Goal: Task Accomplishment & Management: Complete application form

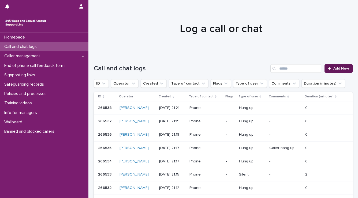
click at [339, 71] on link "Add New" at bounding box center [339, 68] width 28 height 9
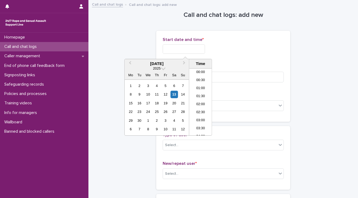
click at [163, 49] on input "text" at bounding box center [184, 49] width 42 height 9
click at [197, 95] on li "20:30" at bounding box center [200, 94] width 23 height 8
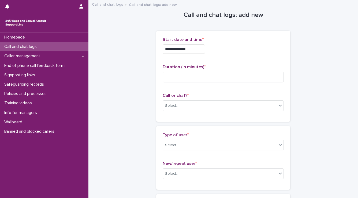
click at [192, 48] on input "**********" at bounding box center [184, 49] width 42 height 9
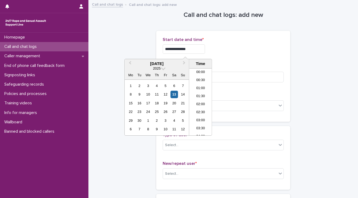
scroll to position [300, 0]
type input "**********"
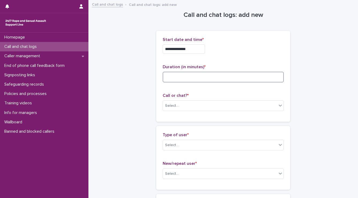
click at [227, 76] on input at bounding box center [223, 77] width 121 height 11
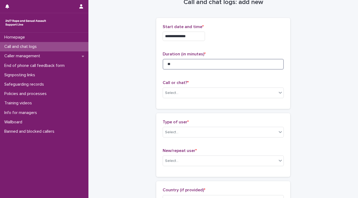
scroll to position [15, 0]
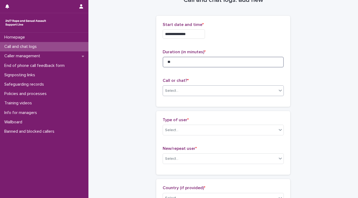
type input "**"
click at [190, 87] on div "Select..." at bounding box center [220, 91] width 114 height 9
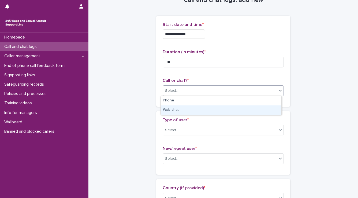
click at [183, 108] on div "Web chat" at bounding box center [221, 110] width 121 height 9
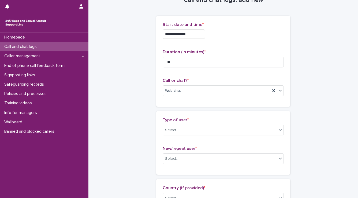
click at [180, 123] on div "Type of user * Select..." at bounding box center [223, 129] width 121 height 22
click at [180, 124] on div "Type of user * Select..." at bounding box center [223, 129] width 121 height 22
click at [179, 130] on div "Select..." at bounding box center [220, 130] width 114 height 9
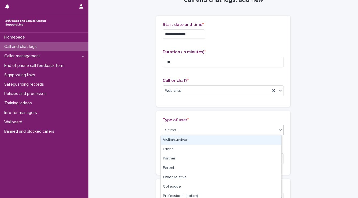
click at [178, 141] on div "Victim/survivor" at bounding box center [221, 140] width 121 height 9
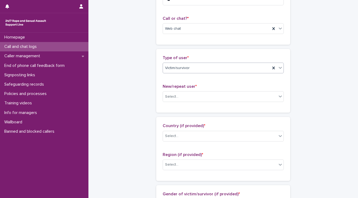
scroll to position [83, 0]
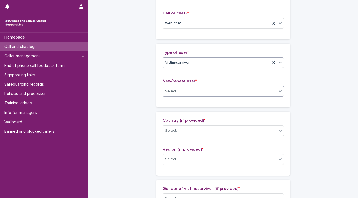
click at [174, 90] on div "Select..." at bounding box center [171, 92] width 13 height 6
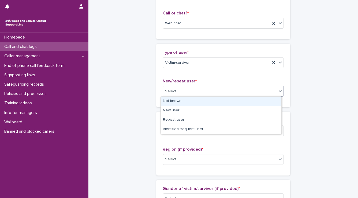
click at [177, 102] on div "Not known" at bounding box center [221, 101] width 121 height 9
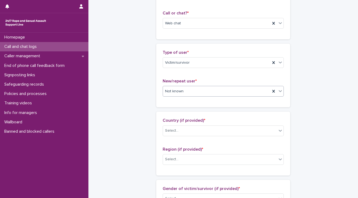
click at [176, 121] on span "Country (if provided) *" at bounding box center [184, 121] width 43 height 4
click at [174, 133] on div "Select..." at bounding box center [171, 131] width 13 height 6
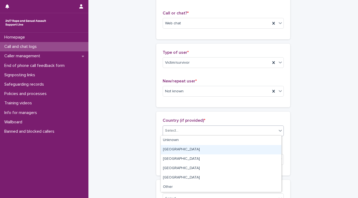
click at [172, 153] on div "[GEOGRAPHIC_DATA]" at bounding box center [221, 149] width 121 height 9
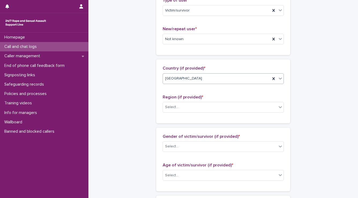
scroll to position [137, 0]
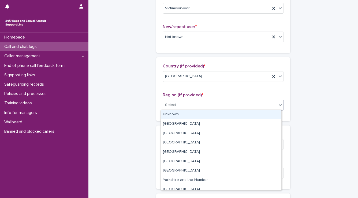
click at [179, 109] on div "Select..." at bounding box center [223, 105] width 121 height 11
click at [179, 113] on div "Unknown" at bounding box center [221, 114] width 121 height 9
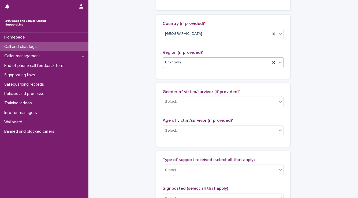
scroll to position [182, 0]
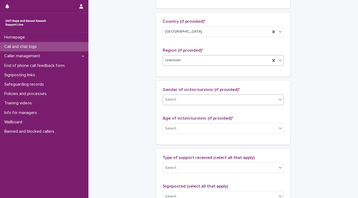
click at [179, 97] on div "Select..." at bounding box center [220, 99] width 114 height 9
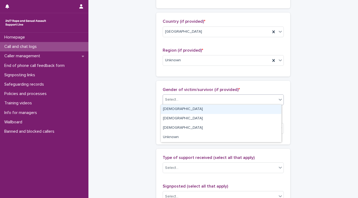
click at [177, 108] on div "[DEMOGRAPHIC_DATA]" at bounding box center [221, 109] width 121 height 9
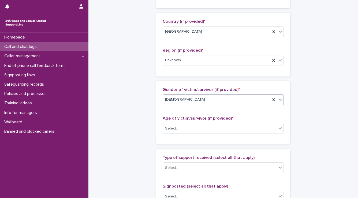
scroll to position [225, 0]
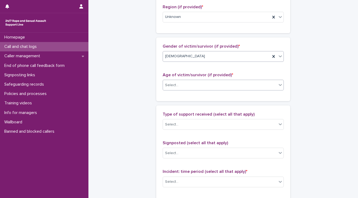
click at [179, 87] on input "text" at bounding box center [179, 85] width 1 height 5
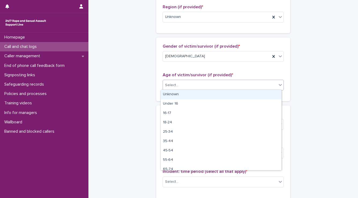
click at [176, 95] on div "Unknown" at bounding box center [221, 94] width 121 height 9
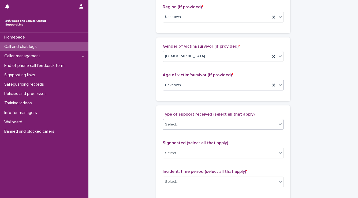
click at [177, 124] on div "Select..." at bounding box center [220, 124] width 114 height 9
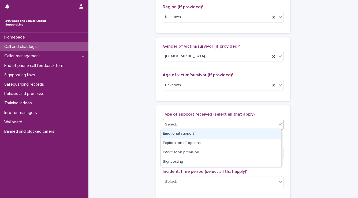
click at [175, 135] on div "Emotional support" at bounding box center [221, 134] width 121 height 9
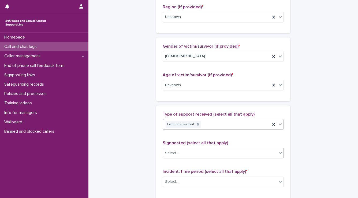
click at [175, 149] on div "Select..." at bounding box center [220, 153] width 114 height 9
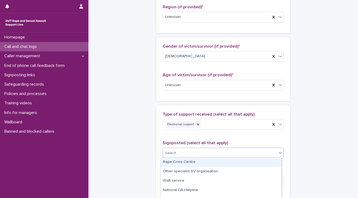
click at [135, 155] on div "**********" at bounding box center [223, 65] width 259 height 580
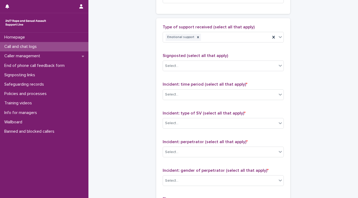
scroll to position [321, 0]
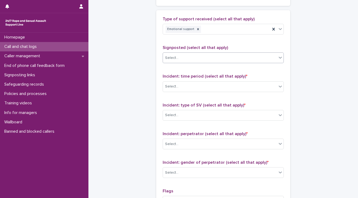
click at [186, 60] on div "Select..." at bounding box center [220, 58] width 114 height 9
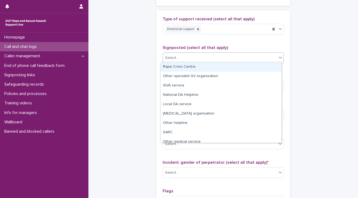
click at [156, 70] on div "Type of support received (select all that apply) Emotional support Signposted (…" at bounding box center [223, 128] width 134 height 237
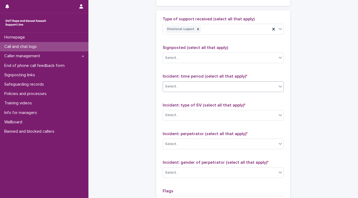
click at [179, 86] on input "text" at bounding box center [179, 86] width 1 height 5
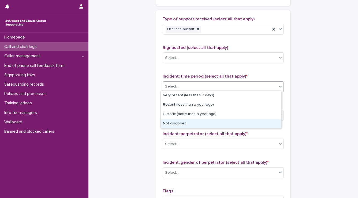
click at [172, 127] on div "Not disclosed" at bounding box center [221, 123] width 121 height 9
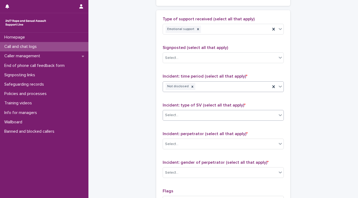
click at [177, 111] on div "Select..." at bounding box center [220, 115] width 114 height 9
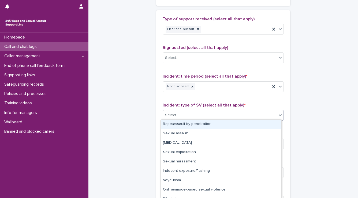
click at [174, 126] on div "Rape/assault by penetration" at bounding box center [221, 124] width 121 height 9
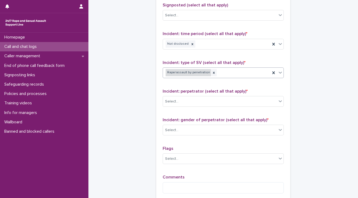
scroll to position [371, 0]
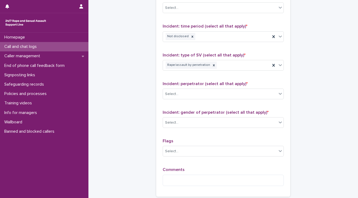
click at [172, 87] on div "Incident: perpetrator (select all that apply) * Select..." at bounding box center [223, 93] width 121 height 22
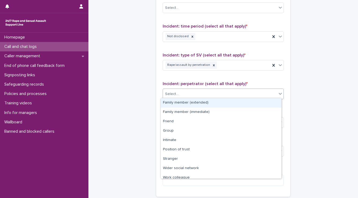
click at [172, 94] on div "Select..." at bounding box center [171, 94] width 13 height 6
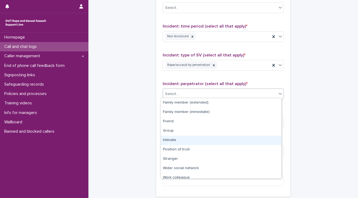
click at [178, 141] on div "Intimate" at bounding box center [221, 140] width 121 height 9
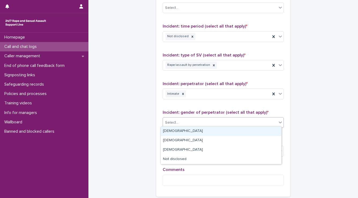
click at [180, 126] on div "Select..." at bounding box center [223, 122] width 121 height 11
click at [180, 132] on div "[DEMOGRAPHIC_DATA]" at bounding box center [221, 131] width 121 height 9
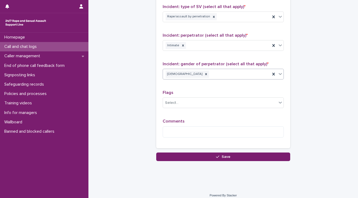
scroll to position [421, 0]
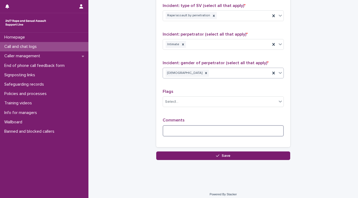
click at [185, 129] on textarea at bounding box center [223, 132] width 121 height 12
type textarea "*"
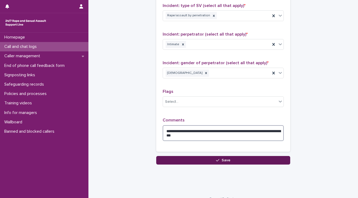
type textarea "**********"
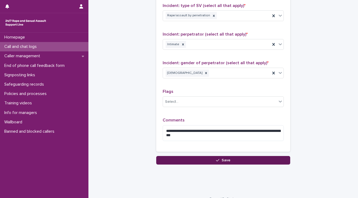
click at [218, 161] on icon "button" at bounding box center [217, 161] width 3 height 4
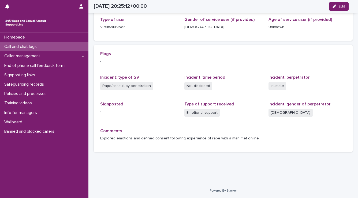
scroll to position [86, 0]
click at [28, 37] on p "Homepage" at bounding box center [15, 37] width 27 height 5
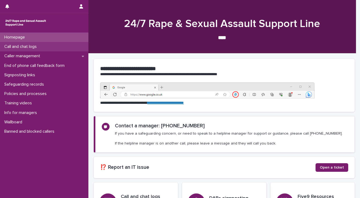
click at [16, 45] on p "Call and chat logs" at bounding box center [21, 46] width 39 height 5
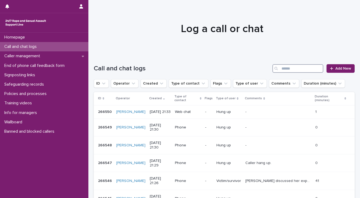
click at [299, 72] on input "Search" at bounding box center [298, 68] width 51 height 9
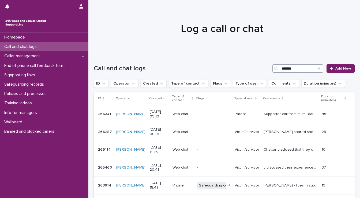
drag, startPoint x: 295, startPoint y: 69, endPoint x: 218, endPoint y: 71, distance: 77.3
click at [218, 71] on div "Call and chat logs ******* Add New" at bounding box center [224, 68] width 261 height 9
type input "*"
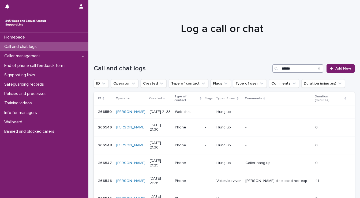
type input "******"
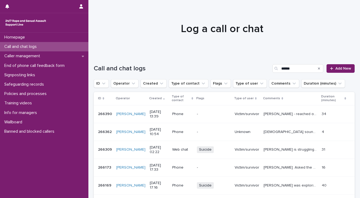
click at [318, 68] on icon "Search" at bounding box center [319, 69] width 2 height 2
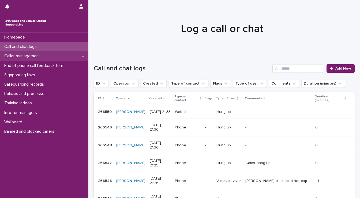
click at [36, 57] on p "Caller management" at bounding box center [23, 56] width 42 height 5
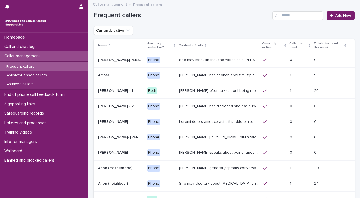
click at [36, 65] on p "Frequent callers" at bounding box center [20, 67] width 36 height 5
click at [147, 46] on p "How they contact us?" at bounding box center [160, 46] width 26 height 10
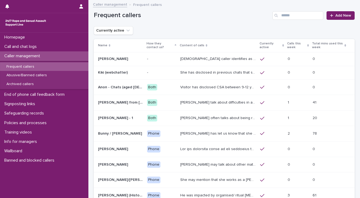
click at [147, 46] on p "How they contact us?" at bounding box center [160, 46] width 27 height 10
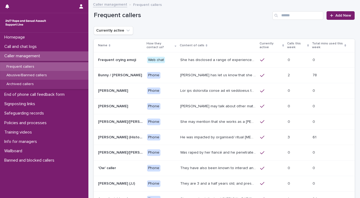
click at [33, 76] on p "Abusive/Banned callers" at bounding box center [26, 75] width 49 height 5
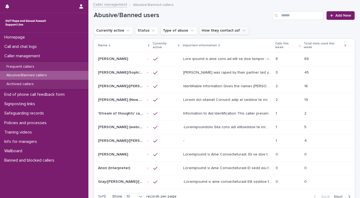
click at [218, 30] on button "How they contact us?" at bounding box center [225, 30] width 50 height 9
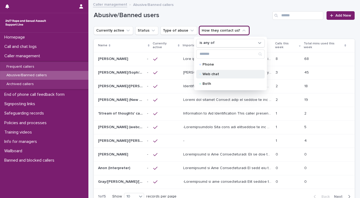
click at [206, 75] on p "Web chat" at bounding box center [230, 74] width 54 height 4
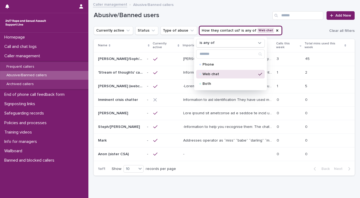
click at [225, 12] on h1 "Abusive/Banned users" at bounding box center [182, 16] width 177 height 8
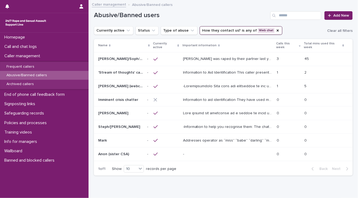
click at [189, 57] on p "[PERSON_NAME] was raped by their partner last year and they're currently facing…" at bounding box center [228, 59] width 90 height 6
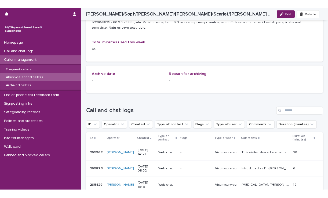
scroll to position [661, 0]
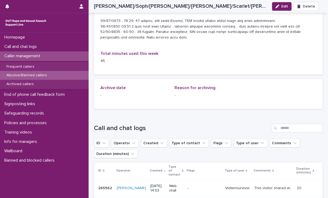
click at [61, 55] on div "Caller management" at bounding box center [44, 55] width 88 height 9
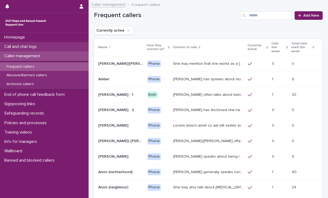
click at [61, 48] on div "Call and chat logs" at bounding box center [44, 46] width 88 height 9
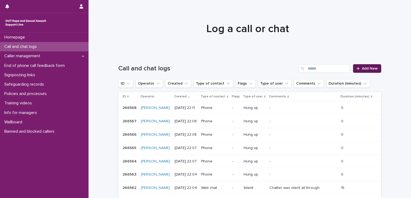
click at [358, 71] on link "Add New" at bounding box center [367, 68] width 28 height 9
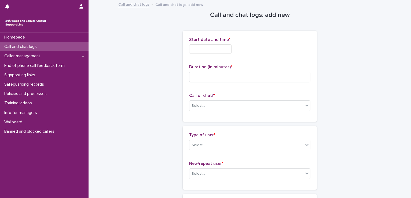
click at [221, 45] on input "text" at bounding box center [210, 49] width 42 height 9
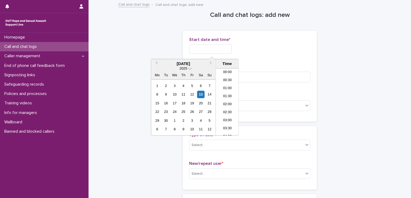
scroll to position [319, 0]
click at [227, 96] on li "21:30" at bounding box center [227, 100] width 23 height 8
click at [226, 47] on input "**********" at bounding box center [210, 49] width 42 height 9
type input "**********"
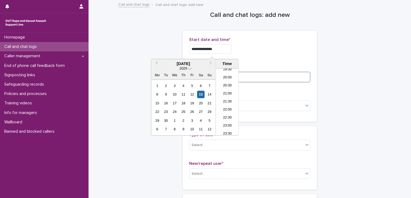
click at [270, 75] on input at bounding box center [249, 77] width 121 height 11
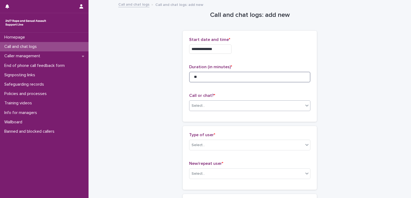
type input "**"
click at [233, 106] on div "Select..." at bounding box center [246, 106] width 114 height 9
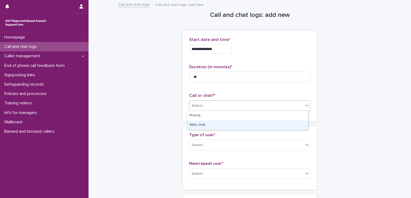
click at [219, 123] on div "Web chat" at bounding box center [247, 125] width 121 height 9
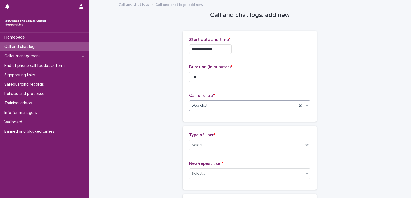
click at [213, 139] on div "Type of user * Select..." at bounding box center [249, 144] width 121 height 22
click at [211, 142] on div "Select..." at bounding box center [246, 145] width 114 height 9
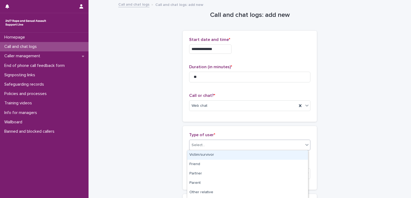
click at [206, 155] on div "Victim/survivor" at bounding box center [247, 155] width 121 height 9
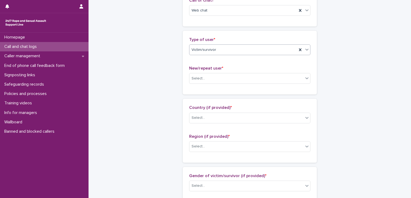
scroll to position [96, 0]
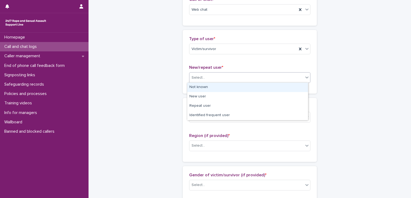
click at [202, 77] on div "Select..." at bounding box center [197, 78] width 13 height 6
click at [201, 87] on div "Not known" at bounding box center [247, 87] width 121 height 9
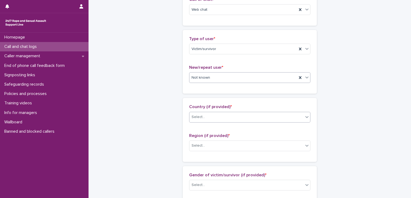
click at [198, 117] on div "Select..." at bounding box center [197, 118] width 13 height 6
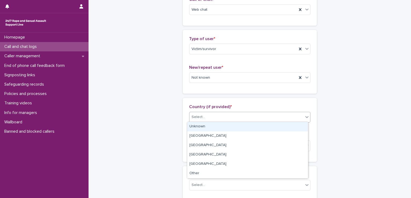
click at [197, 126] on div "Unknown" at bounding box center [247, 126] width 121 height 9
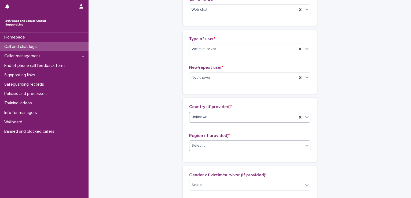
click at [197, 142] on div "Select..." at bounding box center [246, 146] width 114 height 9
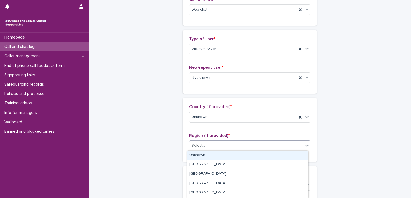
click at [195, 157] on div "Unknown" at bounding box center [247, 155] width 121 height 9
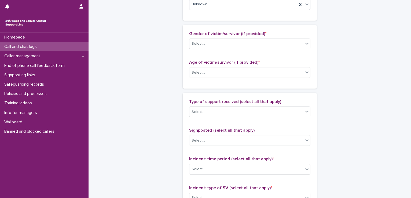
scroll to position [238, 0]
click at [207, 45] on div "Select..." at bounding box center [246, 44] width 114 height 9
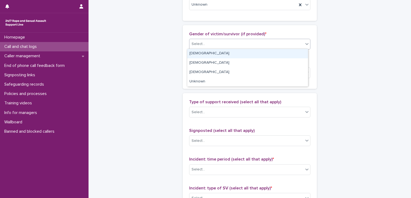
click at [204, 57] on div "[DEMOGRAPHIC_DATA]" at bounding box center [247, 53] width 121 height 9
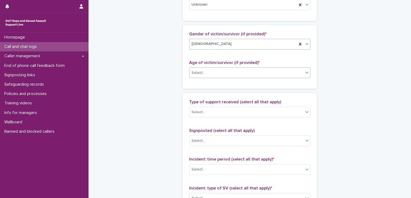
click at [208, 71] on div "Select..." at bounding box center [246, 73] width 114 height 9
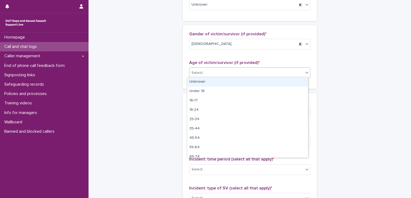
click at [206, 81] on div "Unknown" at bounding box center [247, 82] width 121 height 9
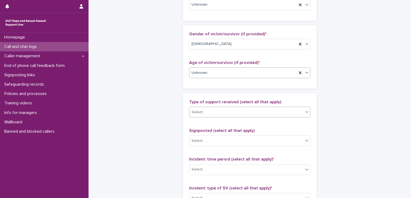
click at [205, 111] on input "text" at bounding box center [205, 112] width 1 height 5
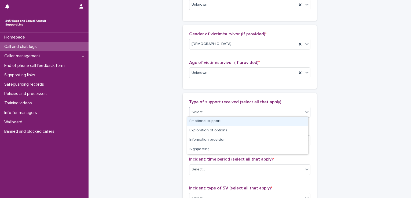
click at [200, 119] on div "Emotional support" at bounding box center [247, 121] width 121 height 9
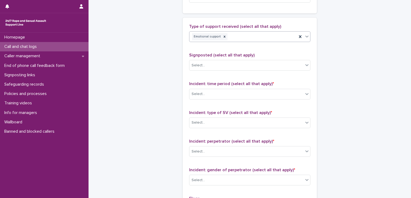
scroll to position [313, 0]
click at [201, 101] on div "Incident: time period (select all that apply) * Select..." at bounding box center [249, 93] width 121 height 22
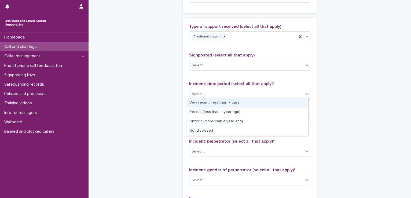
click at [202, 93] on div "Select..." at bounding box center [246, 94] width 114 height 9
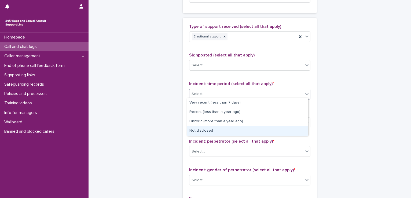
click at [195, 131] on div "Not disclosed" at bounding box center [247, 131] width 121 height 9
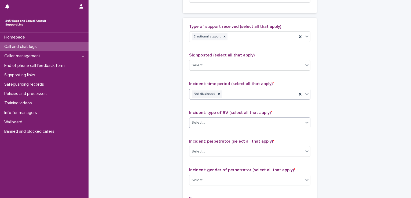
click at [199, 124] on div "Select..." at bounding box center [246, 123] width 114 height 9
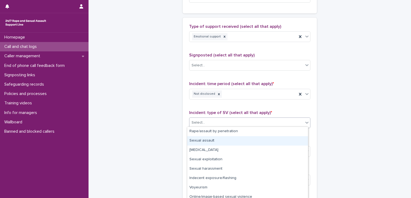
click at [196, 145] on div "Sexual assault" at bounding box center [247, 141] width 121 height 9
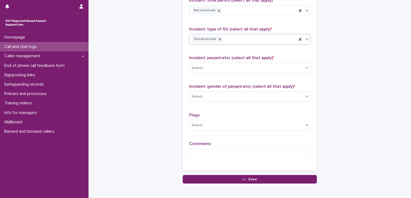
scroll to position [399, 0]
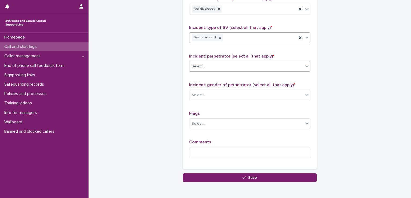
click at [212, 64] on div "Select..." at bounding box center [246, 66] width 114 height 9
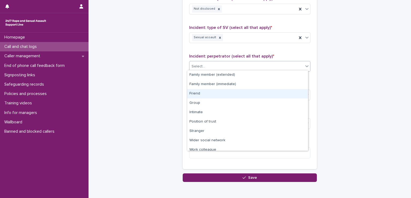
scroll to position [23, 0]
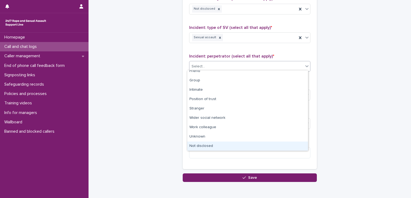
click at [209, 142] on div "Not disclosed" at bounding box center [247, 146] width 121 height 9
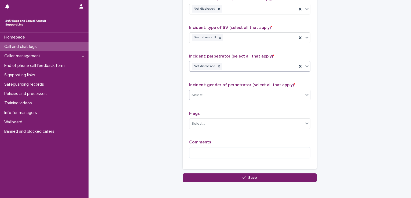
click at [213, 96] on div "Select..." at bounding box center [246, 95] width 114 height 9
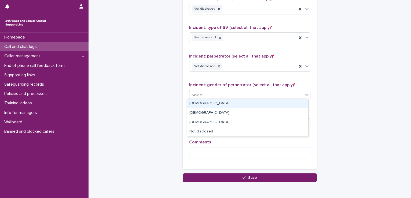
click at [211, 103] on div "[DEMOGRAPHIC_DATA]" at bounding box center [247, 103] width 121 height 9
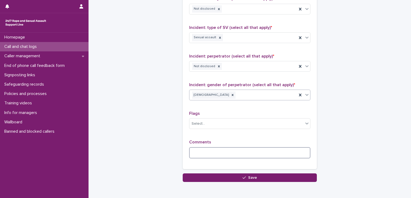
click at [200, 149] on textarea at bounding box center [249, 153] width 121 height 12
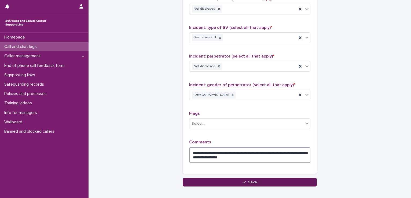
type textarea "**********"
click at [246, 179] on button "Save" at bounding box center [250, 182] width 134 height 9
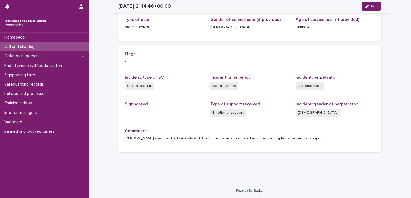
scroll to position [86, 0]
click at [39, 34] on div "Homepage" at bounding box center [44, 37] width 88 height 9
